Goal: Task Accomplishment & Management: Complete application form

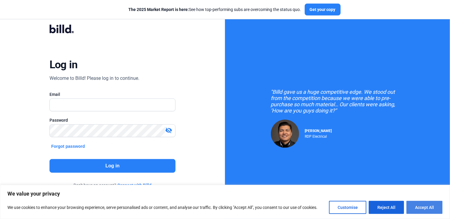
click at [422, 205] on button "Accept All" at bounding box center [425, 207] width 36 height 13
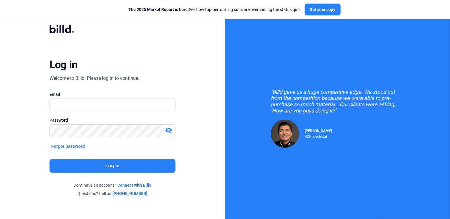
checkbox input "true"
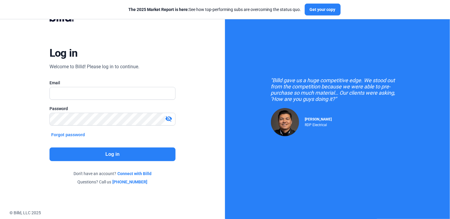
scroll to position [17, 0]
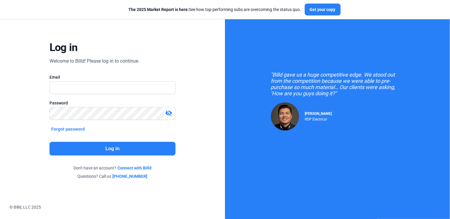
click at [62, 127] on button "Forgot password" at bounding box center [68, 129] width 37 height 7
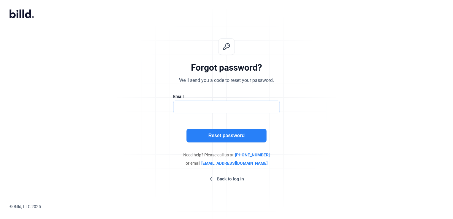
click at [179, 105] on input "text" at bounding box center [223, 107] width 100 height 12
click at [131, 130] on div "Forgot password? We'll send you a code to reset your password. Email Reset pass…" at bounding box center [226, 110] width 197 height 163
click at [220, 163] on span "billdpay@billd.com" at bounding box center [234, 163] width 66 height 6
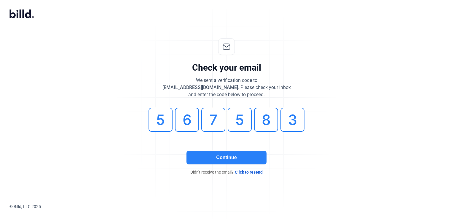
type input "3"
click at [245, 160] on button "Continue" at bounding box center [227, 158] width 80 height 14
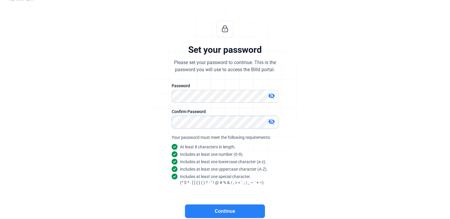
scroll to position [43, 0]
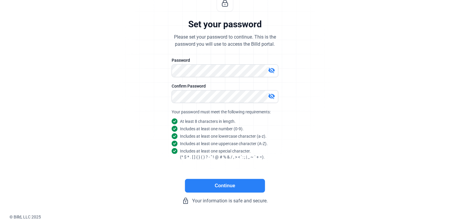
click at [244, 188] on button "Continue" at bounding box center [225, 186] width 80 height 14
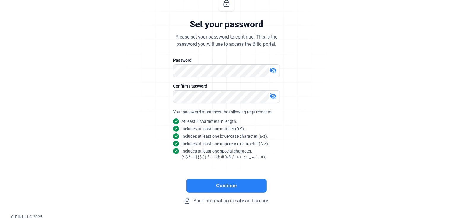
scroll to position [0, 0]
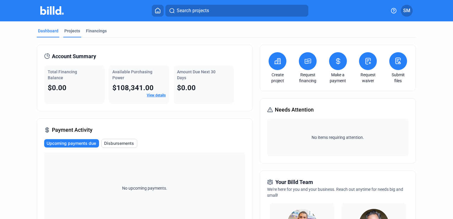
click at [67, 34] on div "Projects" at bounding box center [72, 32] width 18 height 9
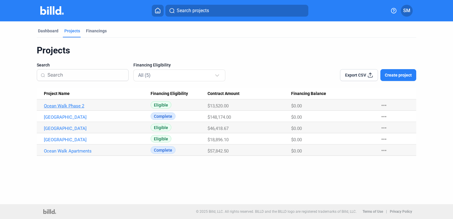
click at [58, 107] on link "Ocean Walk Phase 2" at bounding box center [95, 105] width 102 height 5
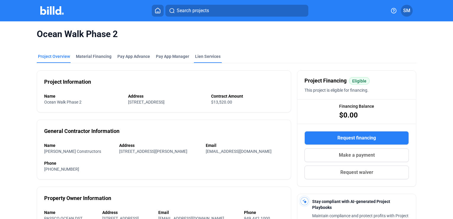
click at [201, 56] on div "Lien Services" at bounding box center [208, 56] width 26 height 6
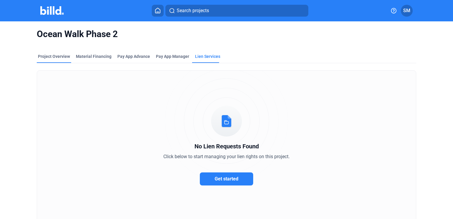
click at [59, 58] on div "Project Overview" at bounding box center [54, 56] width 32 height 6
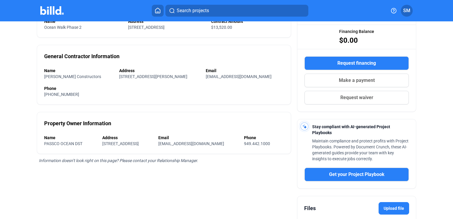
scroll to position [73, 0]
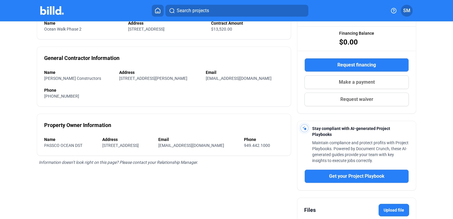
click at [378, 101] on button "Request waiver" at bounding box center [357, 100] width 104 height 14
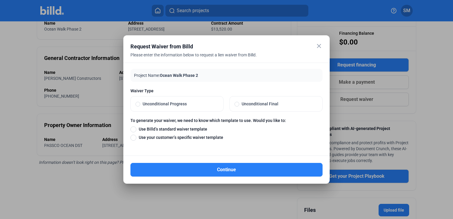
click at [254, 107] on span "Unconditional Final" at bounding box center [278, 104] width 78 height 6
click at [239, 106] on input "Unconditional Final" at bounding box center [237, 103] width 5 height 5
radio input "true"
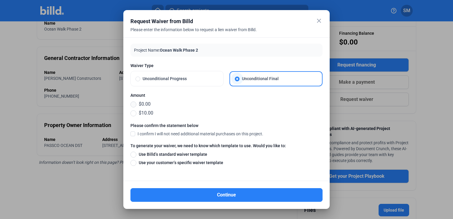
click at [133, 103] on span at bounding box center [133, 104] width 6 height 6
click at [133, 103] on input "$0.00" at bounding box center [133, 104] width 6 height 7
radio input "true"
click at [132, 135] on span at bounding box center [132, 133] width 5 height 5
click at [0, 0] on input "I confirm I will not need additional material purchases on this project." at bounding box center [0, 0] width 0 height 0
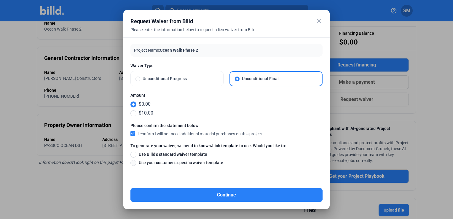
click at [133, 161] on span at bounding box center [133, 163] width 6 height 6
click at [133, 161] on input "Use your customer’s specific waiver template" at bounding box center [133, 162] width 6 height 7
radio input "true"
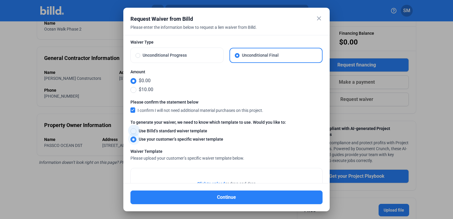
scroll to position [55, 0]
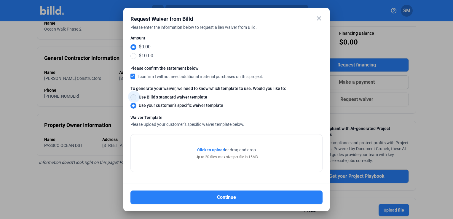
click at [132, 98] on span at bounding box center [133, 97] width 6 height 6
click at [132, 98] on input "Use Billd’s standard waiver template" at bounding box center [133, 97] width 6 height 7
radio input "true"
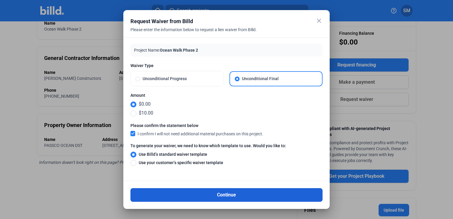
click at [222, 195] on button "Continue" at bounding box center [226, 195] width 192 height 14
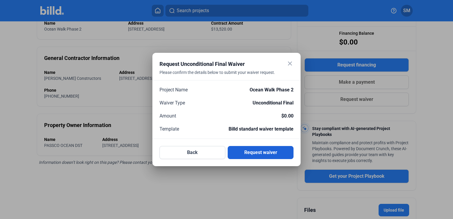
click at [245, 152] on button "Request waiver" at bounding box center [261, 152] width 66 height 13
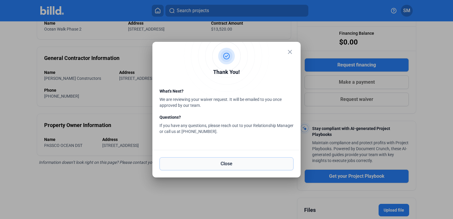
click at [229, 164] on button "Close" at bounding box center [227, 163] width 134 height 13
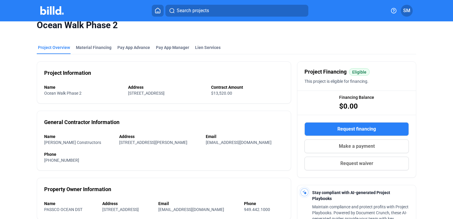
scroll to position [9, 0]
click at [434, 151] on div "Ocean Walk Phase 2 Project Overview Material Financing Pay App Advance Pay App …" at bounding box center [226, 171] width 453 height 316
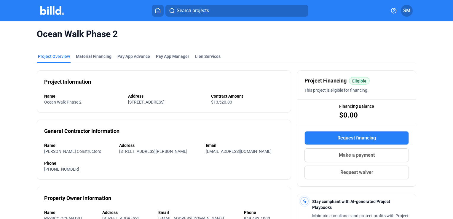
click at [157, 11] on icon at bounding box center [158, 11] width 6 height 6
